Goal: Information Seeking & Learning: Learn about a topic

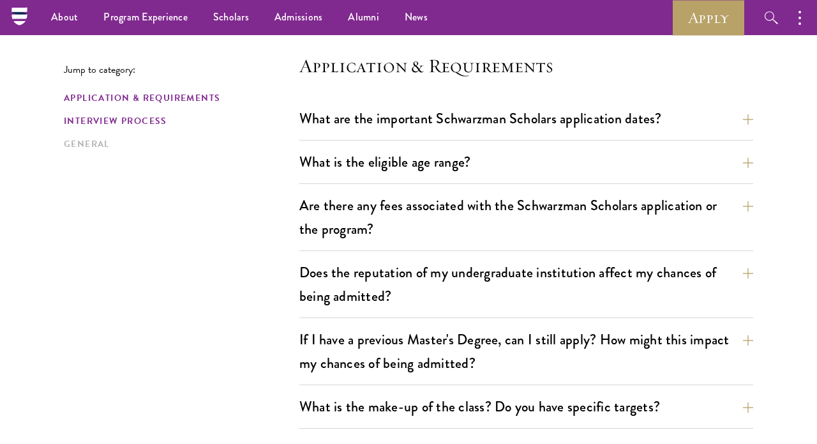
scroll to position [279, 0]
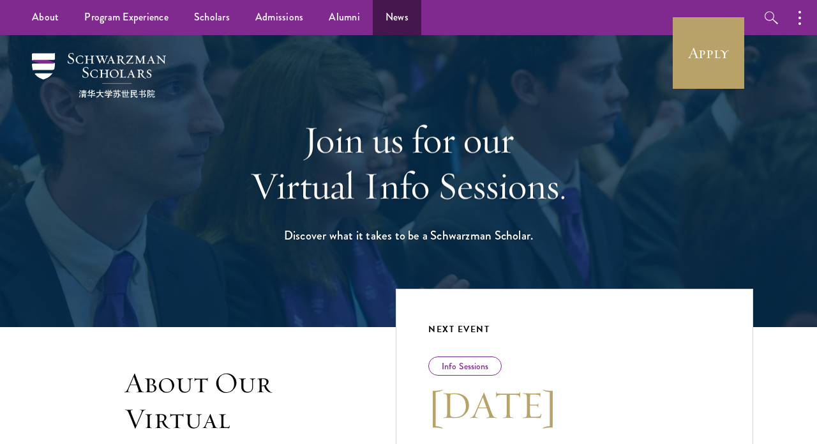
click at [399, 17] on link "News" at bounding box center [397, 17] width 49 height 35
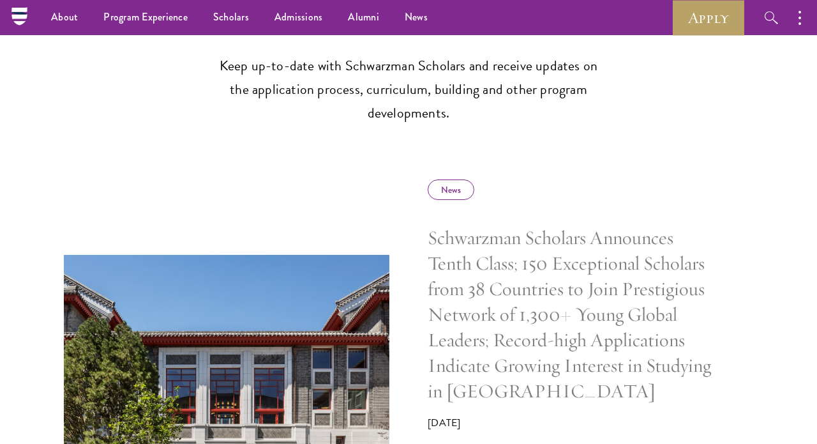
scroll to position [421, 0]
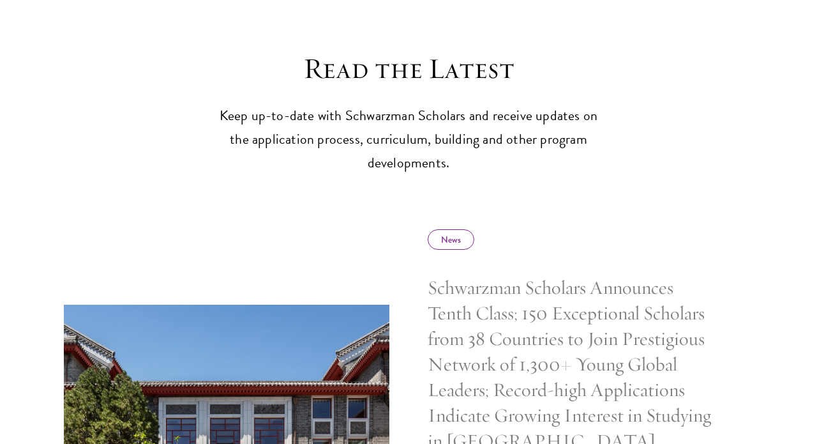
click at [451, 232] on div "News" at bounding box center [451, 239] width 47 height 20
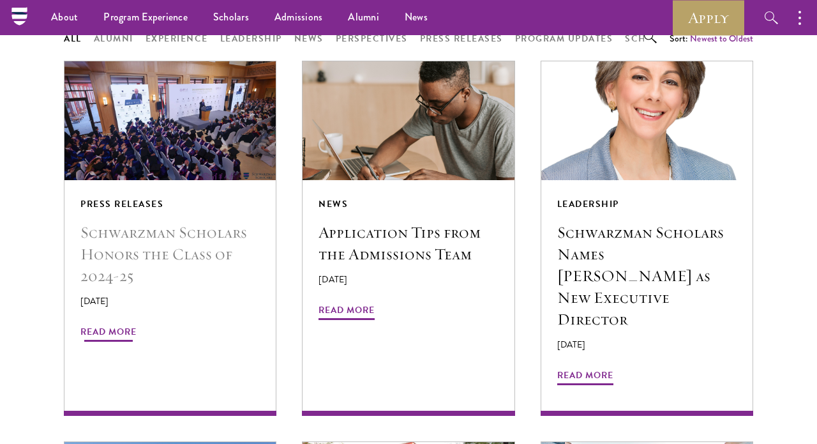
scroll to position [1091, 0]
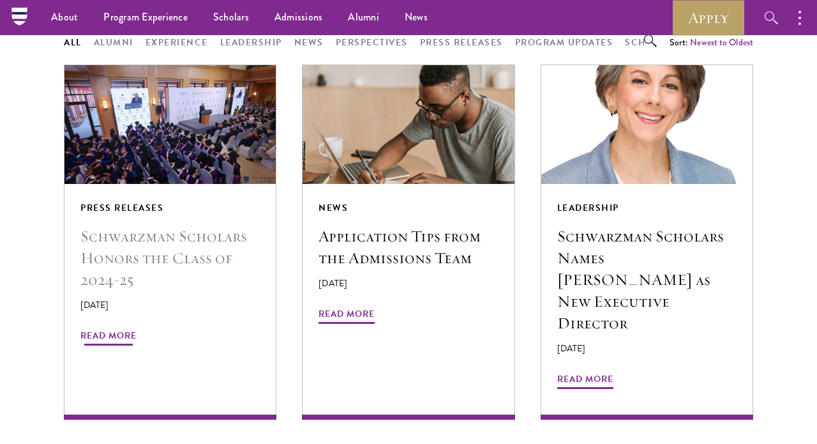
click at [171, 150] on img at bounding box center [170, 124] width 225 height 126
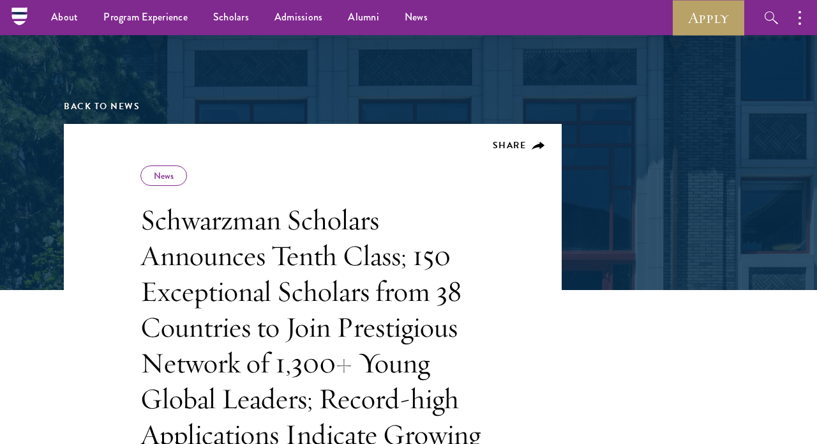
scroll to position [89, 0]
